Goal: Information Seeking & Learning: Learn about a topic

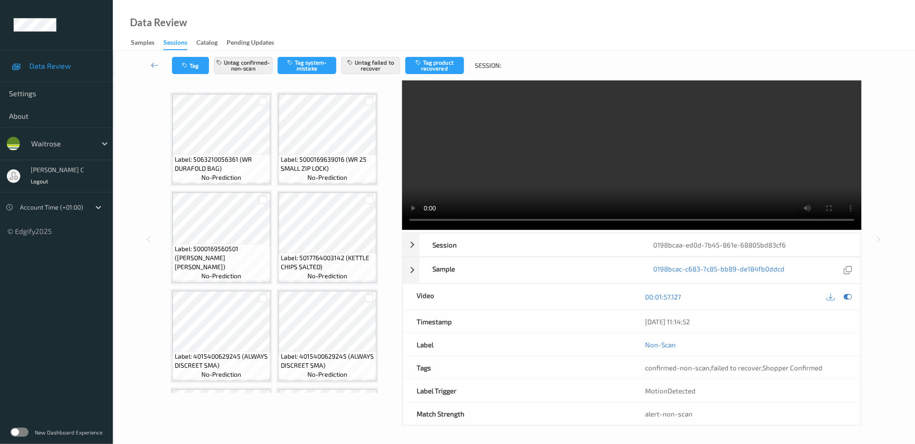
scroll to position [383, 0]
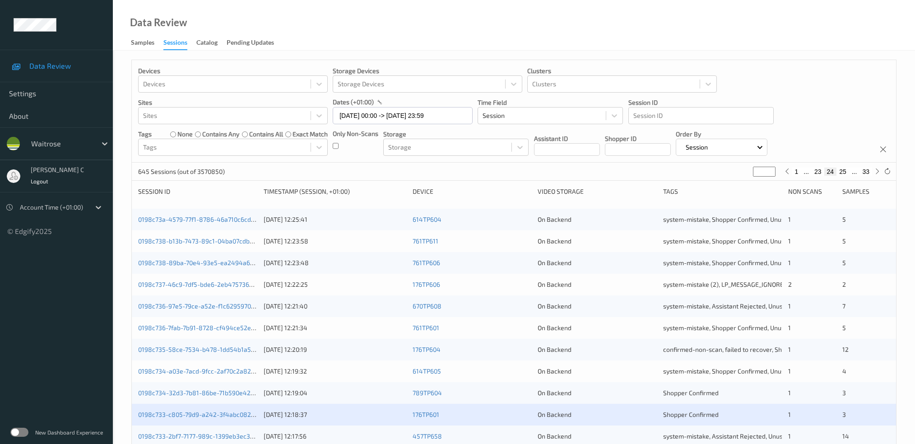
scroll to position [235, 0]
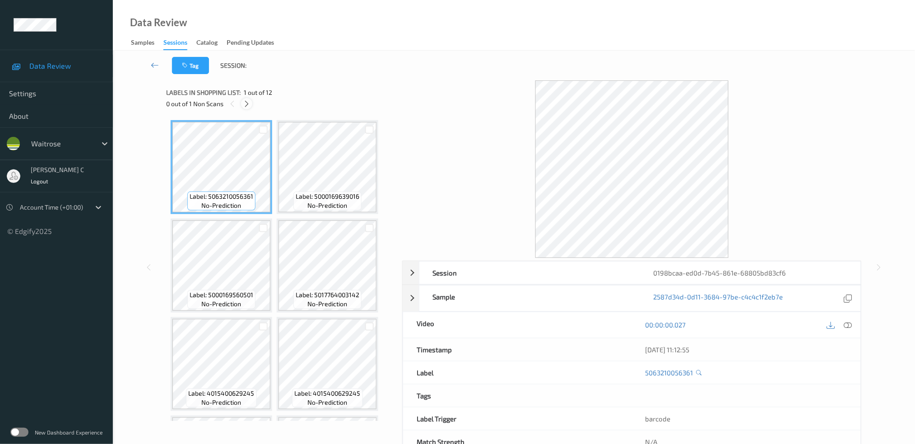
click at [251, 104] on div "0 out of 1 Non Scans" at bounding box center [281, 103] width 230 height 11
click at [250, 104] on icon at bounding box center [247, 104] width 8 height 8
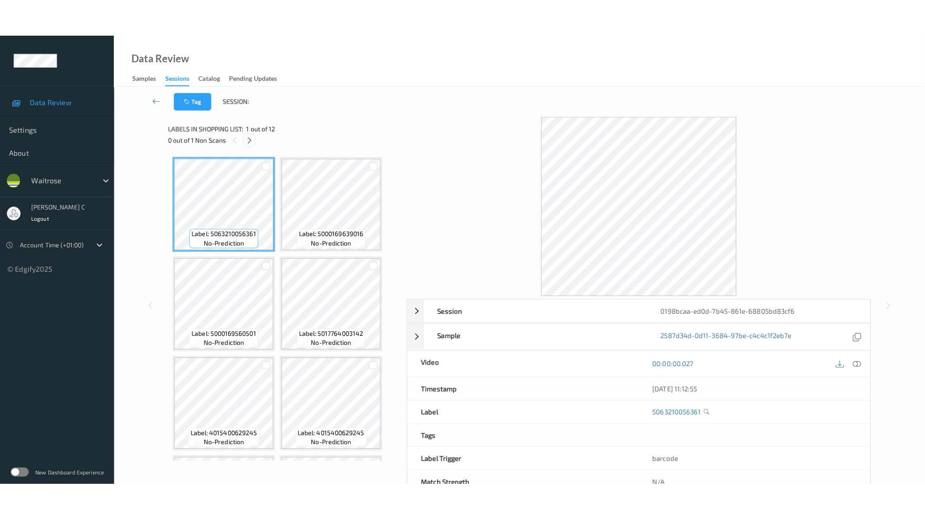
scroll to position [383, 0]
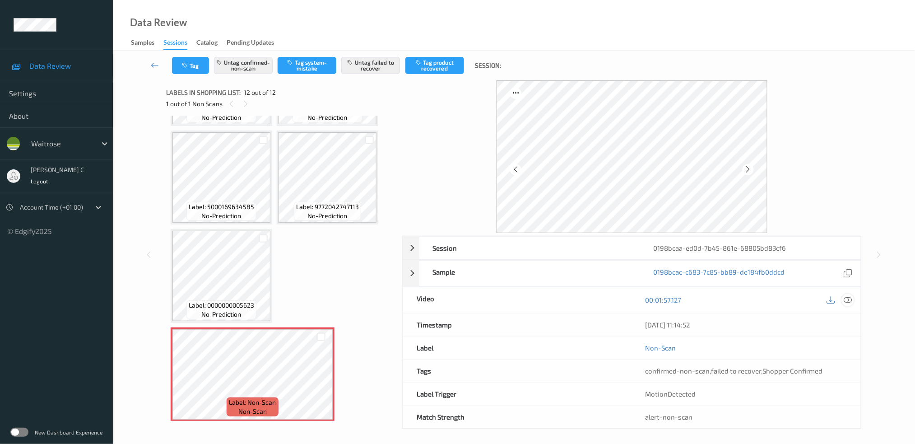
click at [849, 300] on icon at bounding box center [848, 300] width 8 height 8
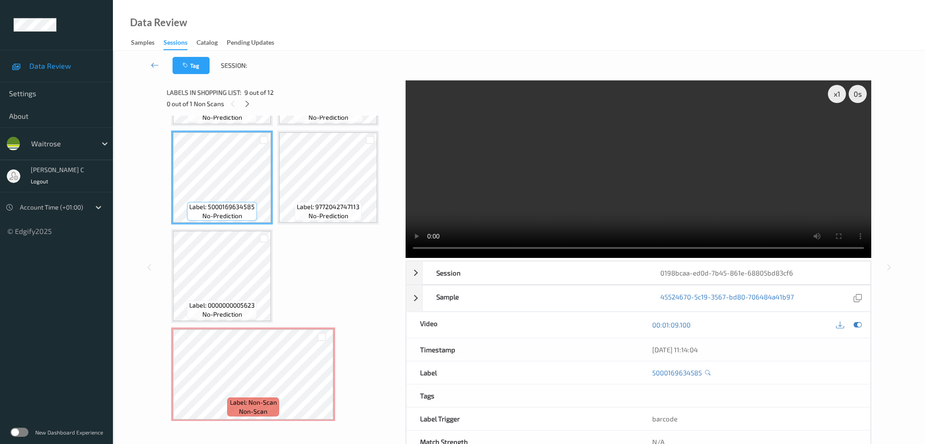
click at [839, 125] on video at bounding box center [639, 168] width 466 height 177
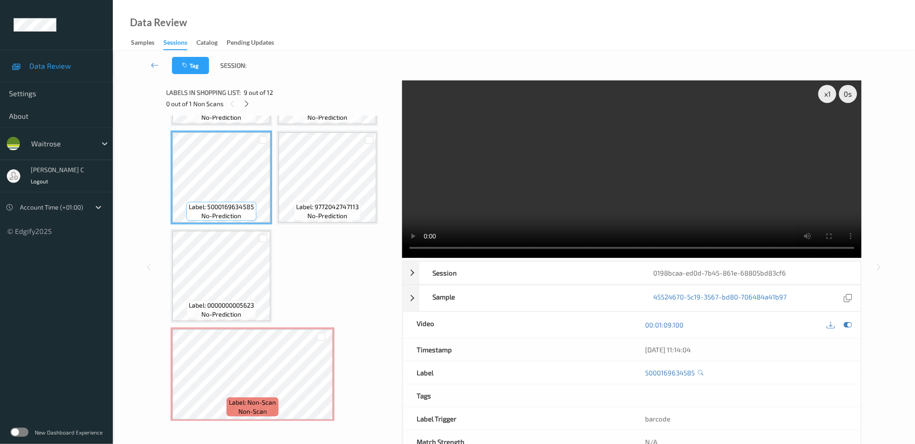
click at [839, 125] on video at bounding box center [632, 168] width 460 height 177
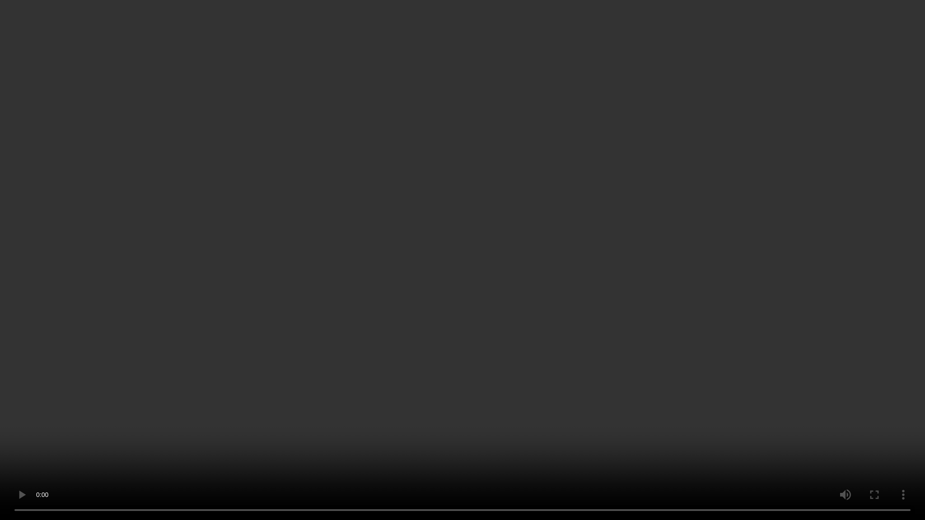
scroll to position [307, 0]
click at [839, 177] on video at bounding box center [462, 260] width 925 height 520
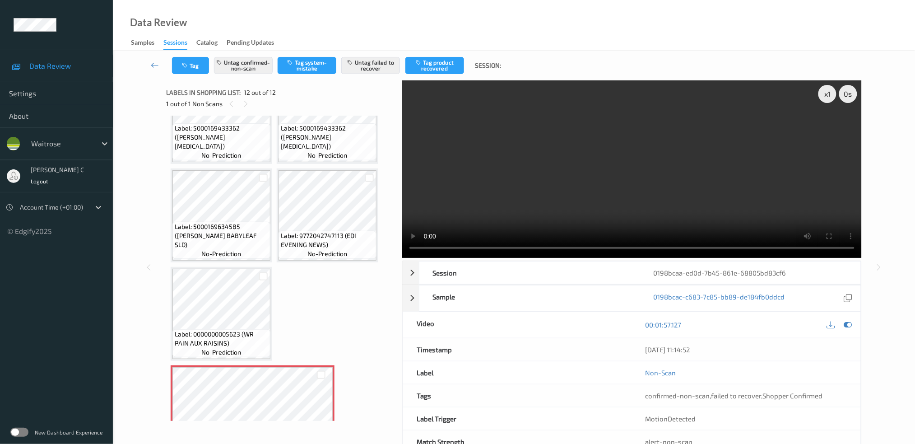
scroll to position [383, 0]
